Goal: Information Seeking & Learning: Learn about a topic

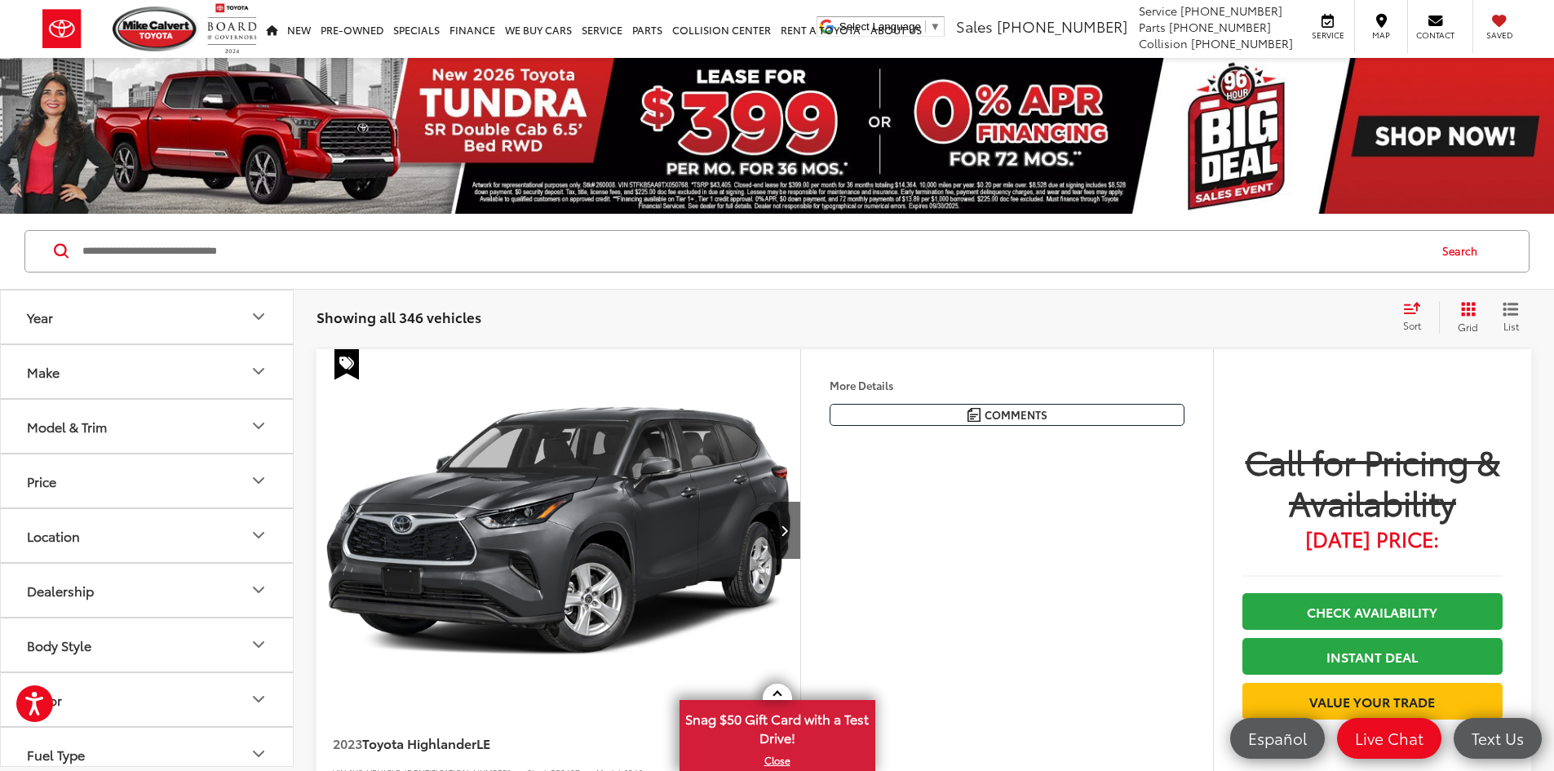
click at [263, 314] on icon "Year" at bounding box center [259, 316] width 10 height 5
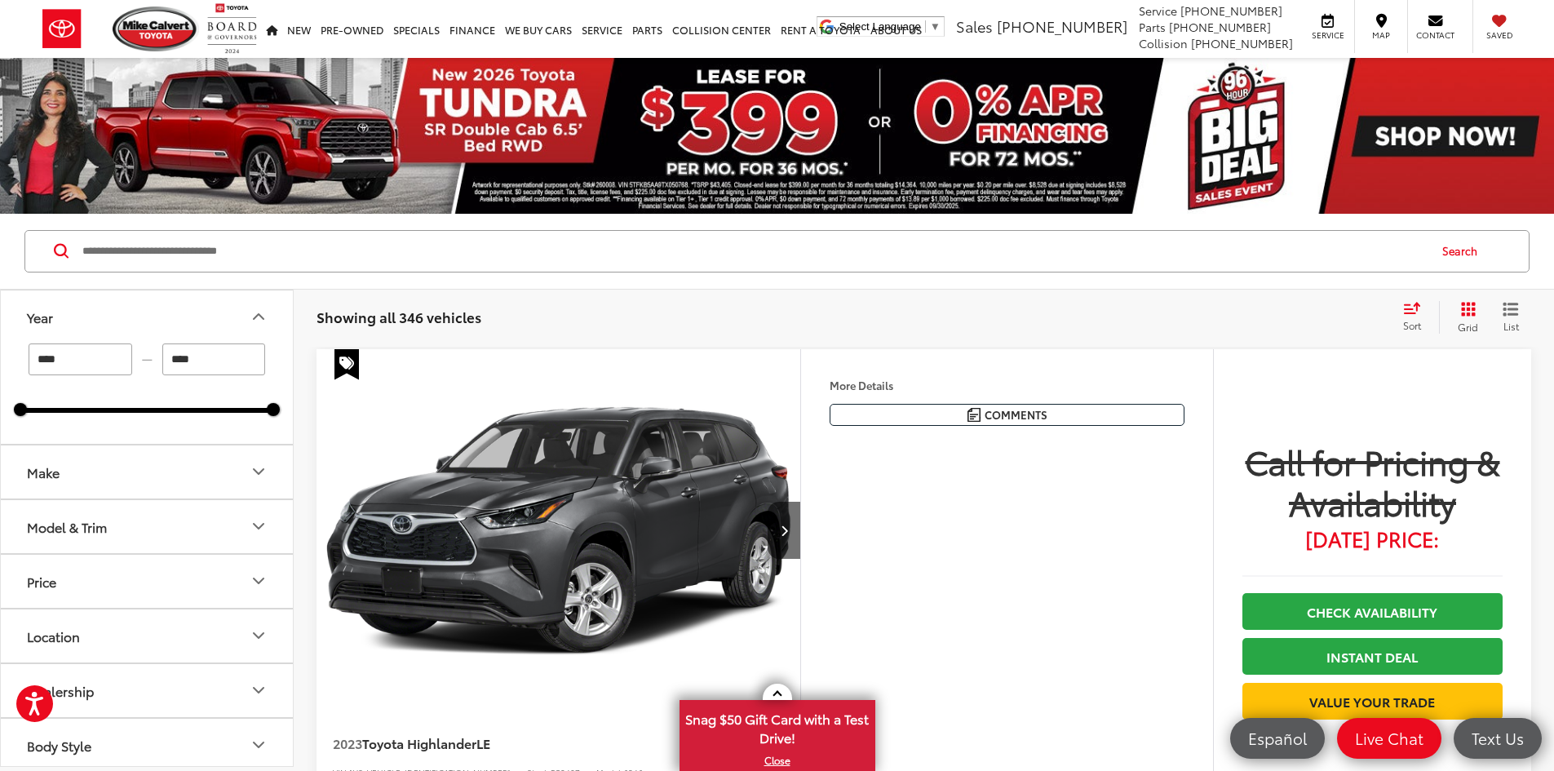
drag, startPoint x: 578, startPoint y: 304, endPoint x: 602, endPoint y: 315, distance: 26.7
click at [577, 305] on div "Showing all 346 vehicles Clear All + 0 test Sort Price: High to Low Price: Low …" at bounding box center [923, 317] width 1215 height 33
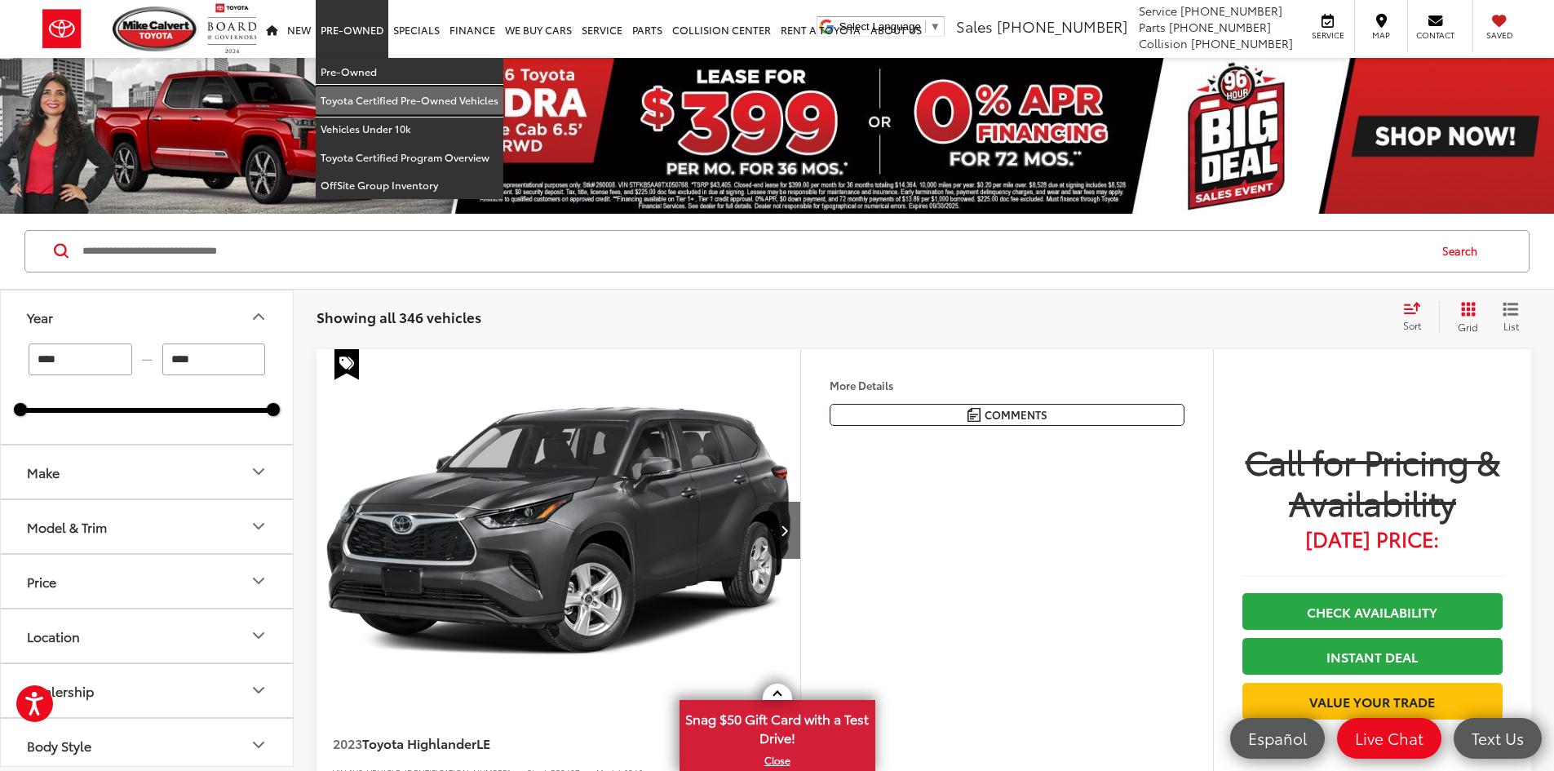
click at [413, 95] on link "Toyota Certified Pre-Owned Vehicles" at bounding box center [410, 100] width 188 height 29
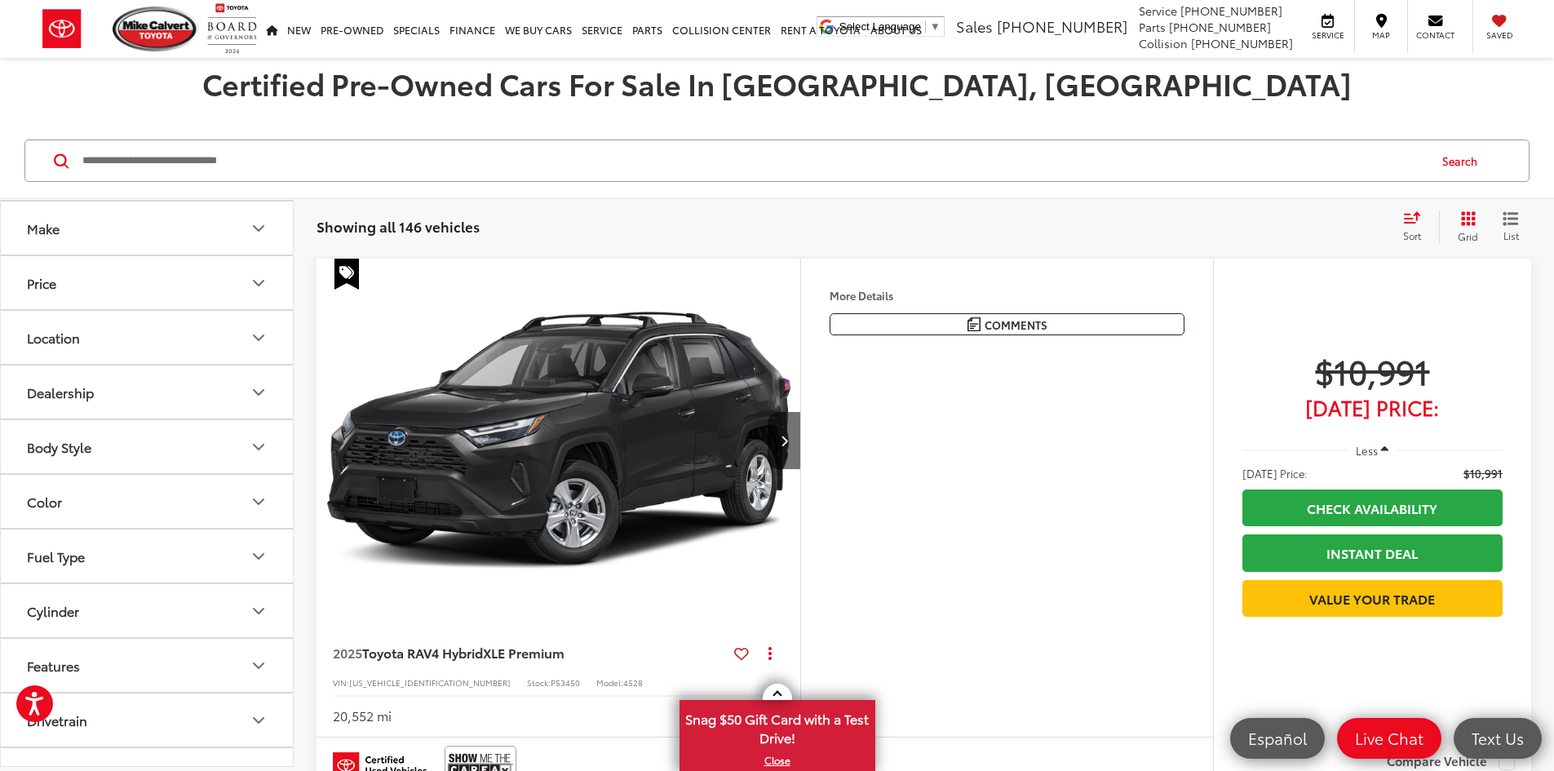
scroll to position [82, 0]
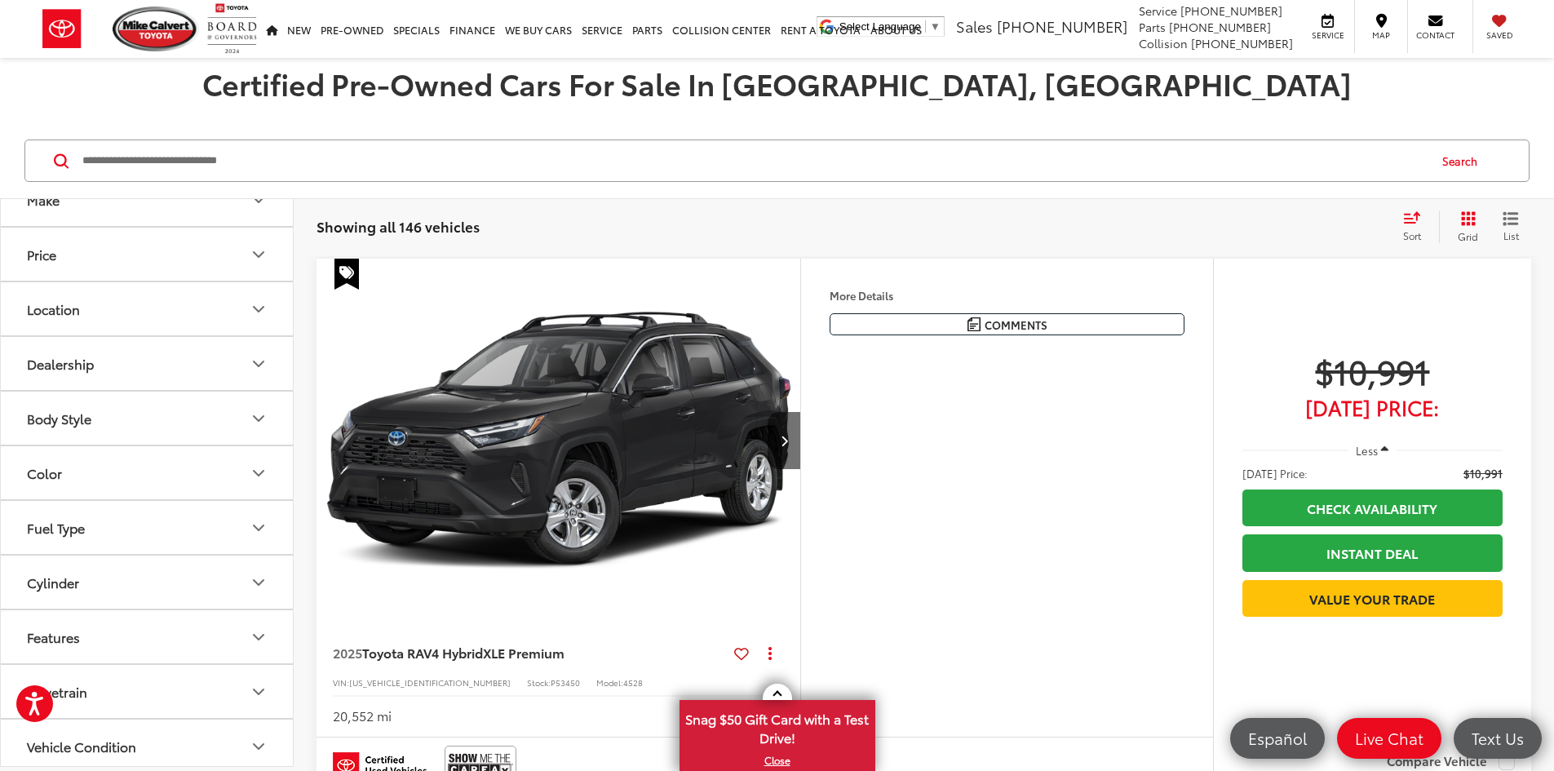
click at [259, 420] on icon "Body Style" at bounding box center [259, 418] width 10 height 5
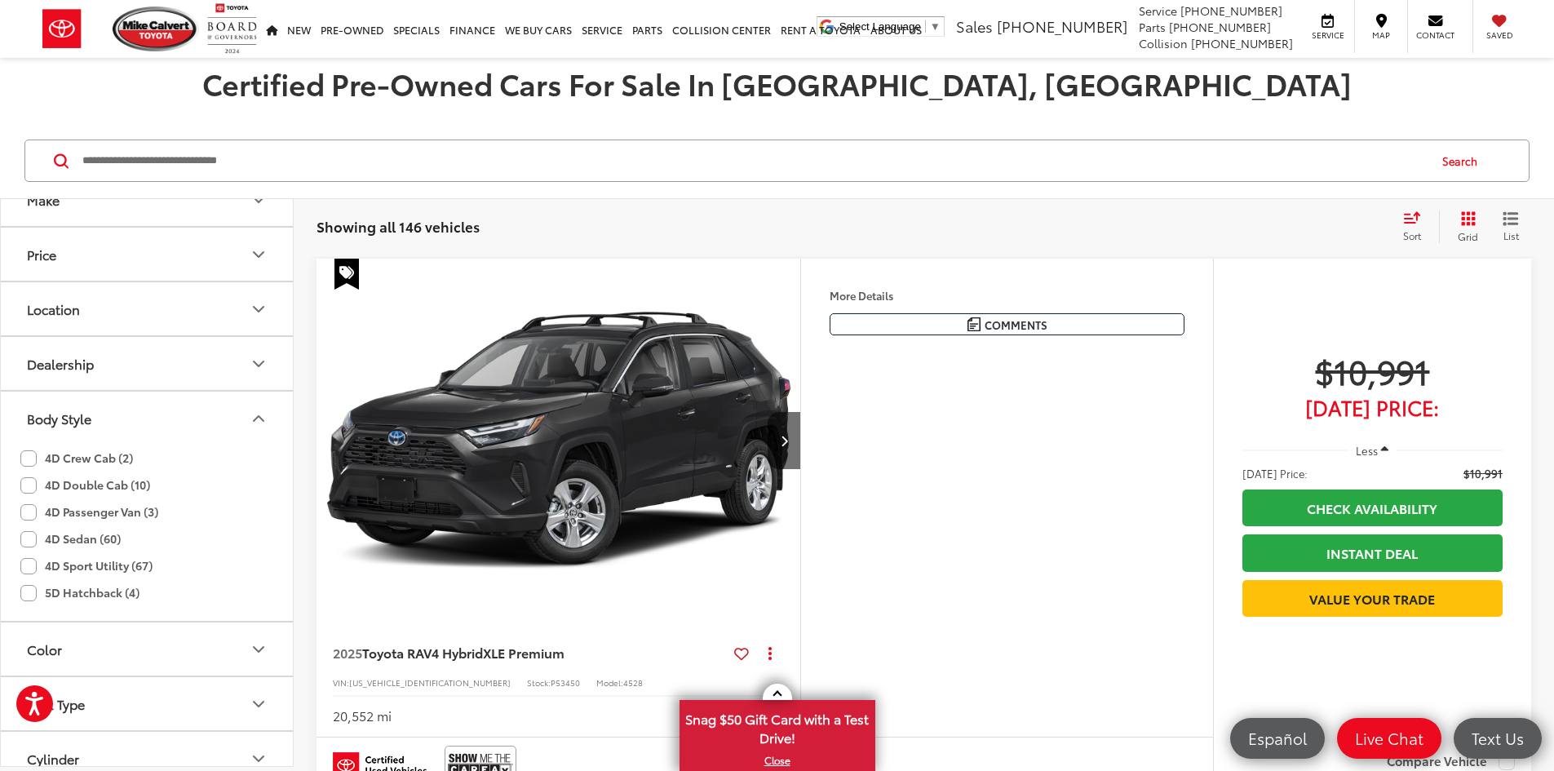
click at [259, 420] on icon "Body Style" at bounding box center [259, 419] width 20 height 20
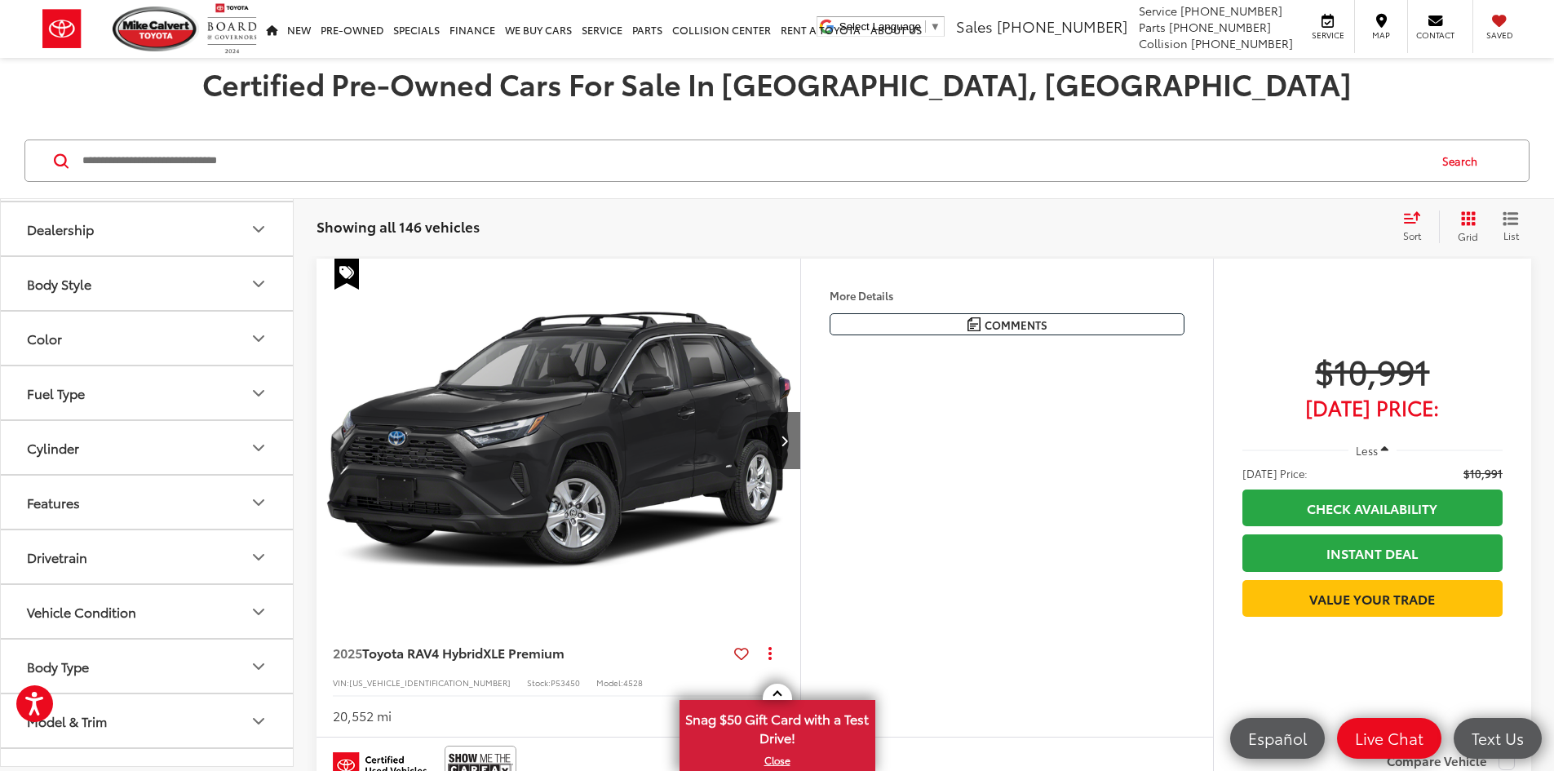
scroll to position [245, 0]
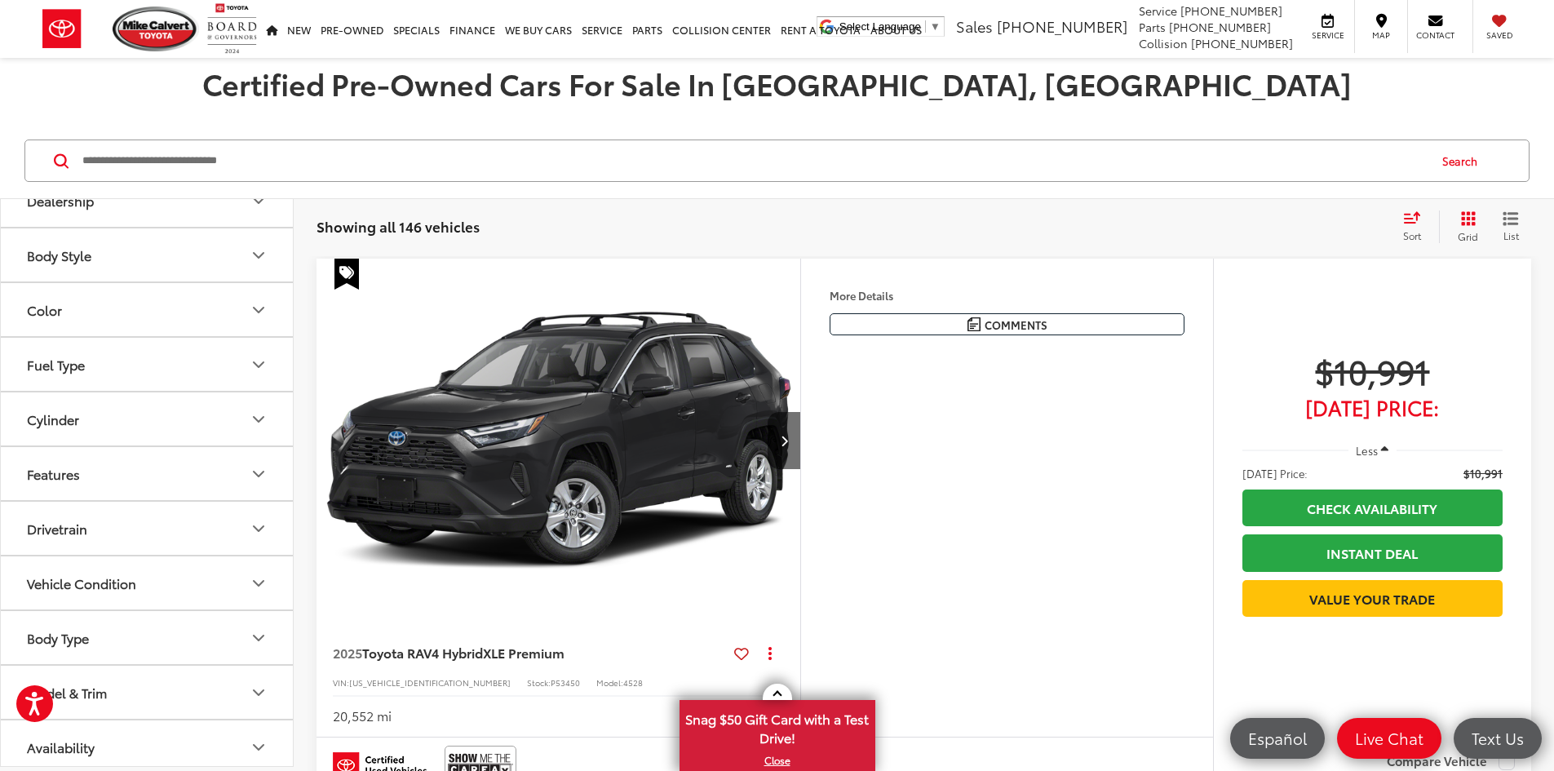
click at [259, 529] on icon "Drivetrain" at bounding box center [259, 529] width 20 height 20
click at [27, 568] on label "4WD (24)" at bounding box center [57, 568] width 75 height 27
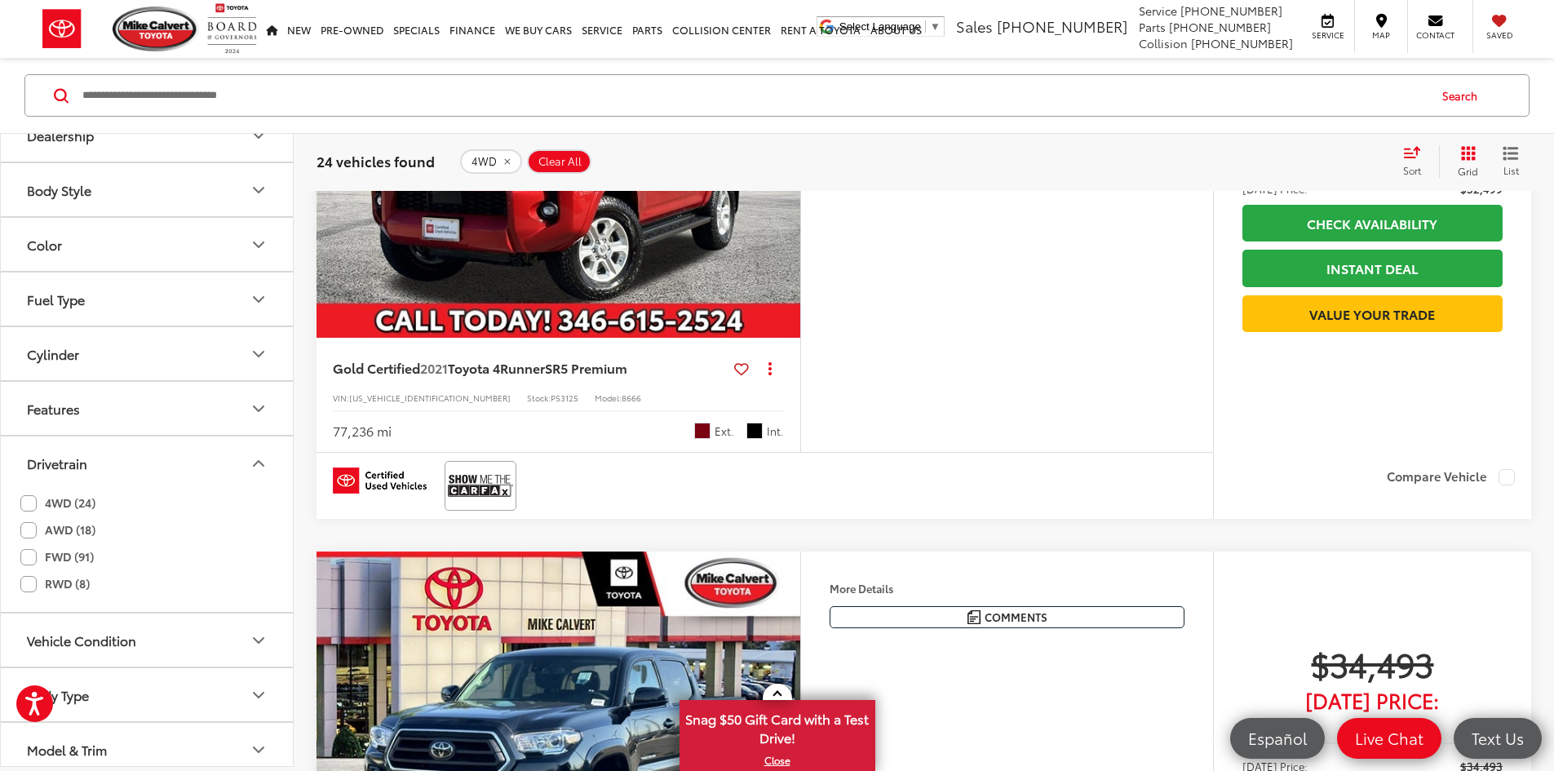
scroll to position [555, 0]
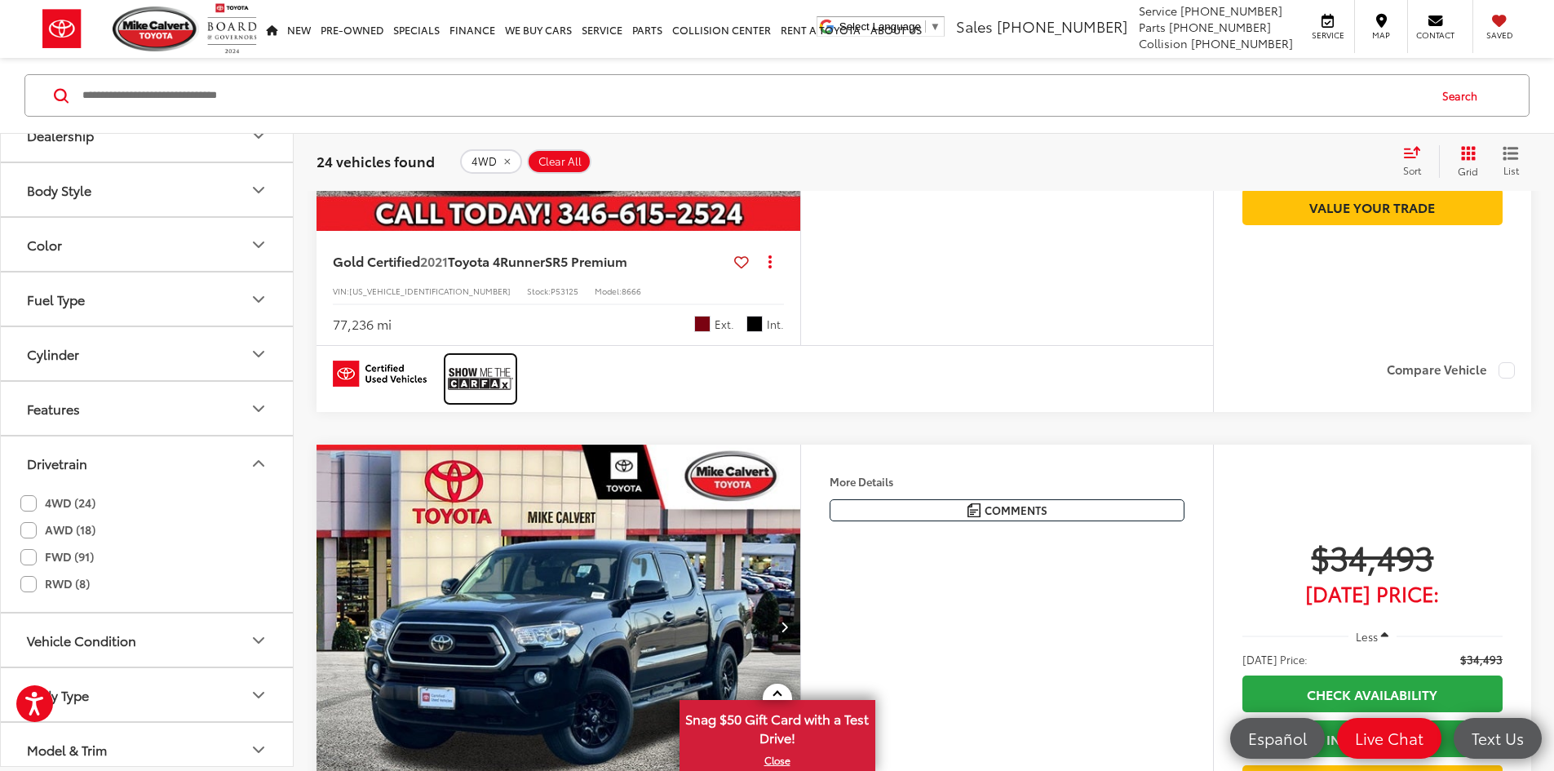
click at [493, 401] on img at bounding box center [480, 378] width 65 height 43
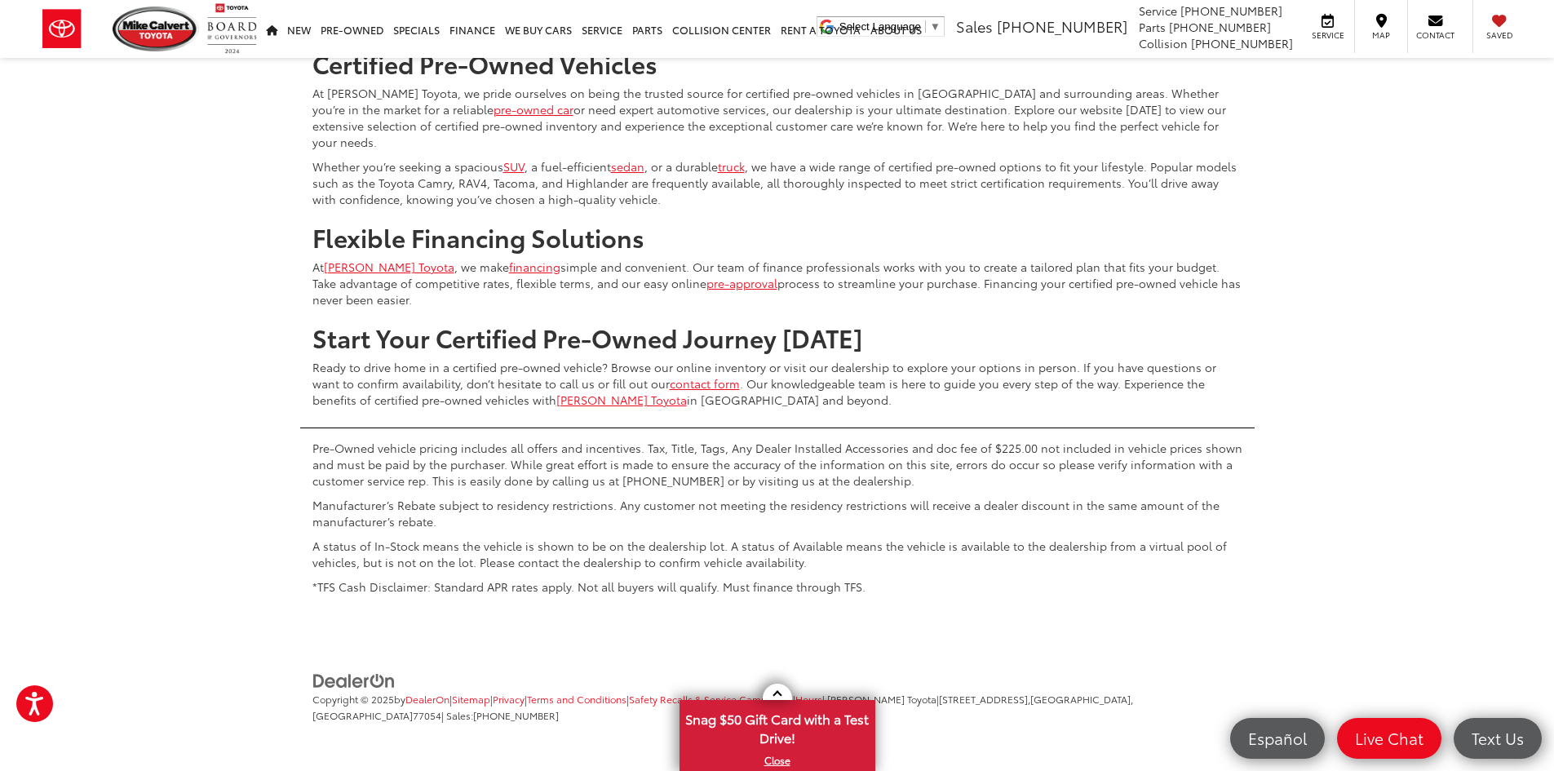
scroll to position [8157, 0]
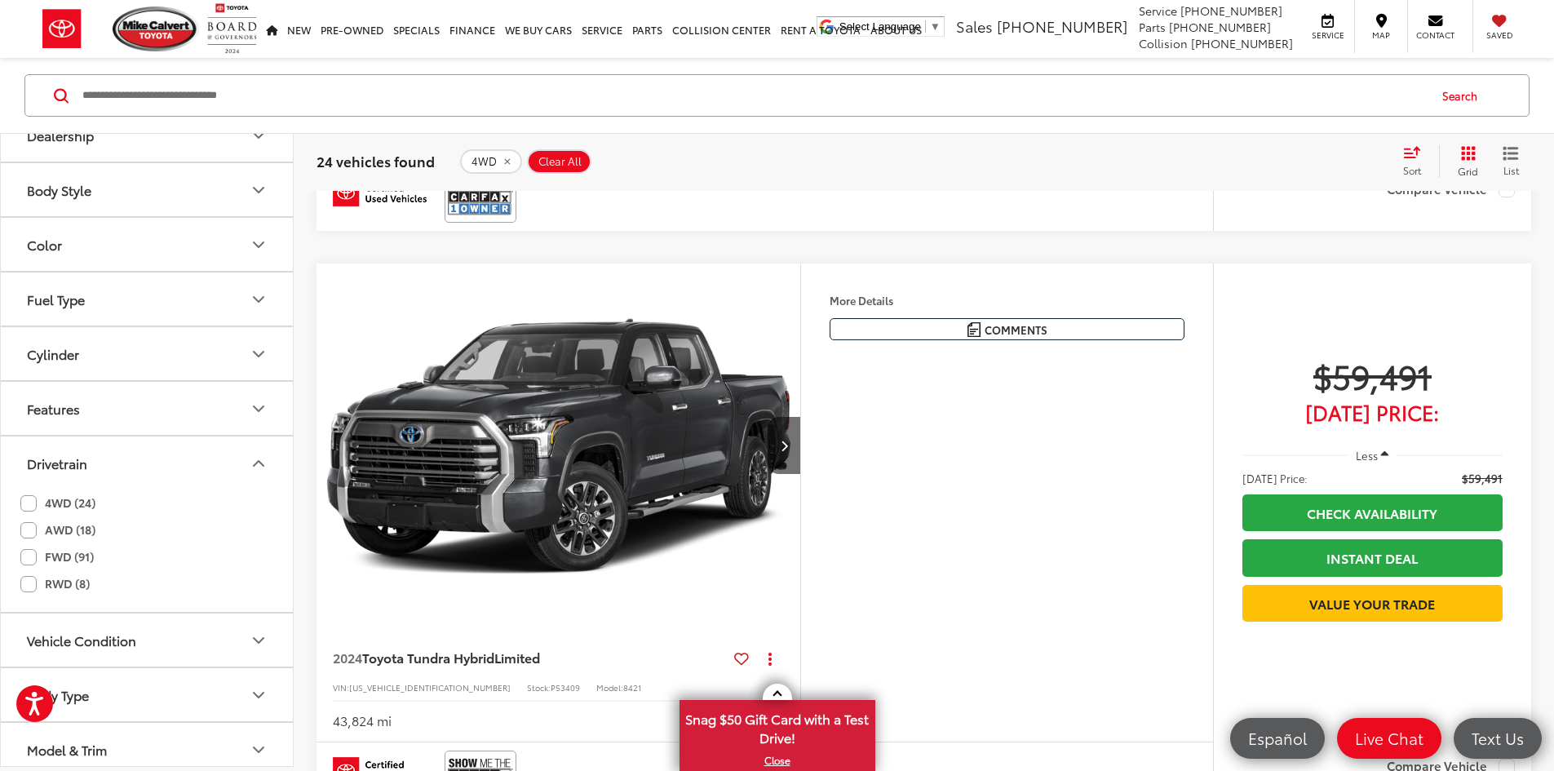
scroll to position [4225, 0]
